Goal: Information Seeking & Learning: Learn about a topic

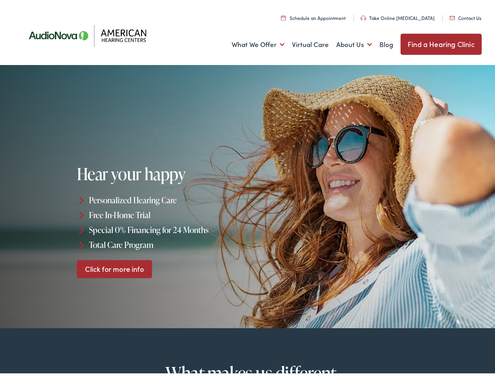
click at [247, 188] on div "Hear your happy Personalized Hearing Care Free In-Home Trial Special 0% Financi…" at bounding box center [163, 219] width 173 height 113
click at [251, 42] on link "What We Offer" at bounding box center [258, 42] width 53 height 29
click at [346, 42] on link "About Us" at bounding box center [354, 42] width 36 height 29
click at [247, 194] on li "Personalized Hearing Care" at bounding box center [163, 198] width 173 height 15
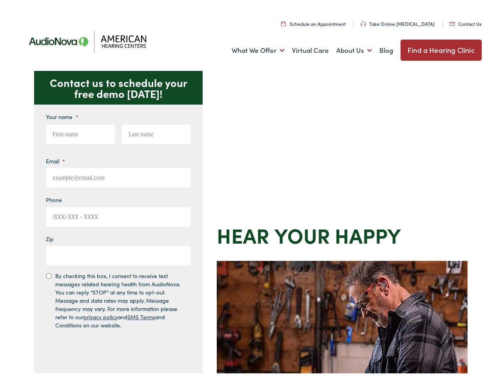
click at [247, 188] on div "Contact us to schedule your free demo today! Give us a call 888-480-2052 Email …" at bounding box center [251, 341] width 502 height 545
click at [251, 48] on link "What We Offer" at bounding box center [258, 48] width 53 height 29
click at [346, 48] on link "About Us" at bounding box center [354, 48] width 36 height 29
